Goal: Task Accomplishment & Management: Complete application form

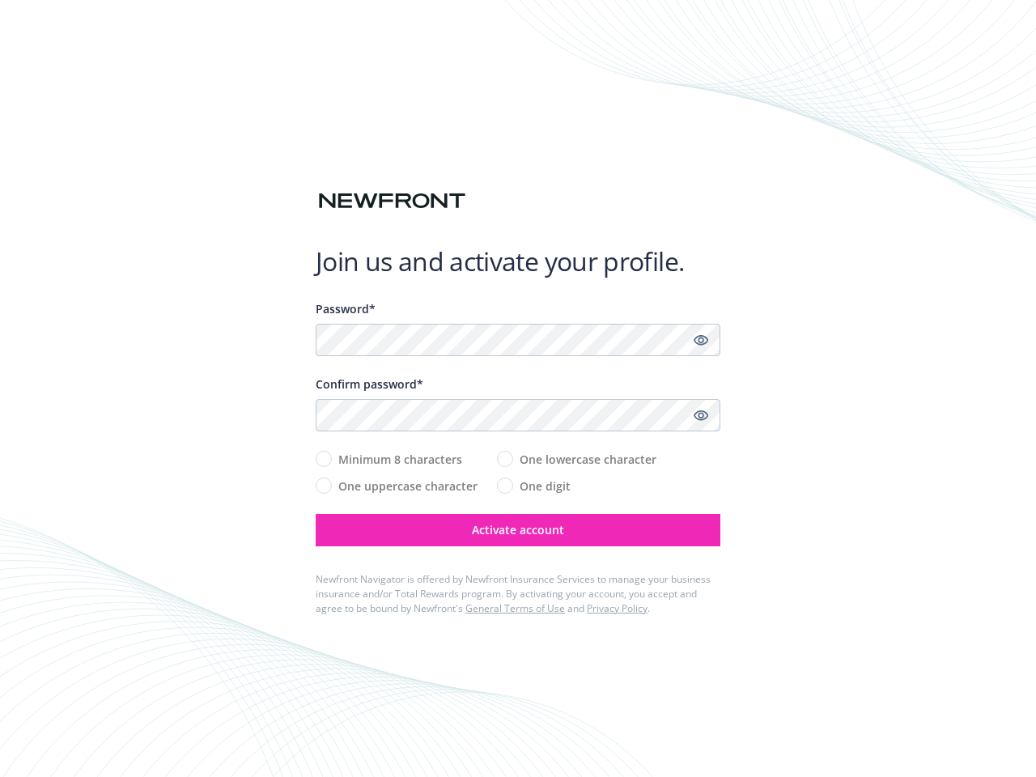
click at [518, 388] on div "Confirm password*" at bounding box center [518, 383] width 405 height 17
click at [701, 340] on icon "Show password" at bounding box center [700, 340] width 15 height 15
click at [701, 415] on icon "Show password" at bounding box center [700, 415] width 15 height 15
click at [518, 530] on span "Activate account" at bounding box center [518, 529] width 92 height 15
